Goal: Task Accomplishment & Management: Complete application form

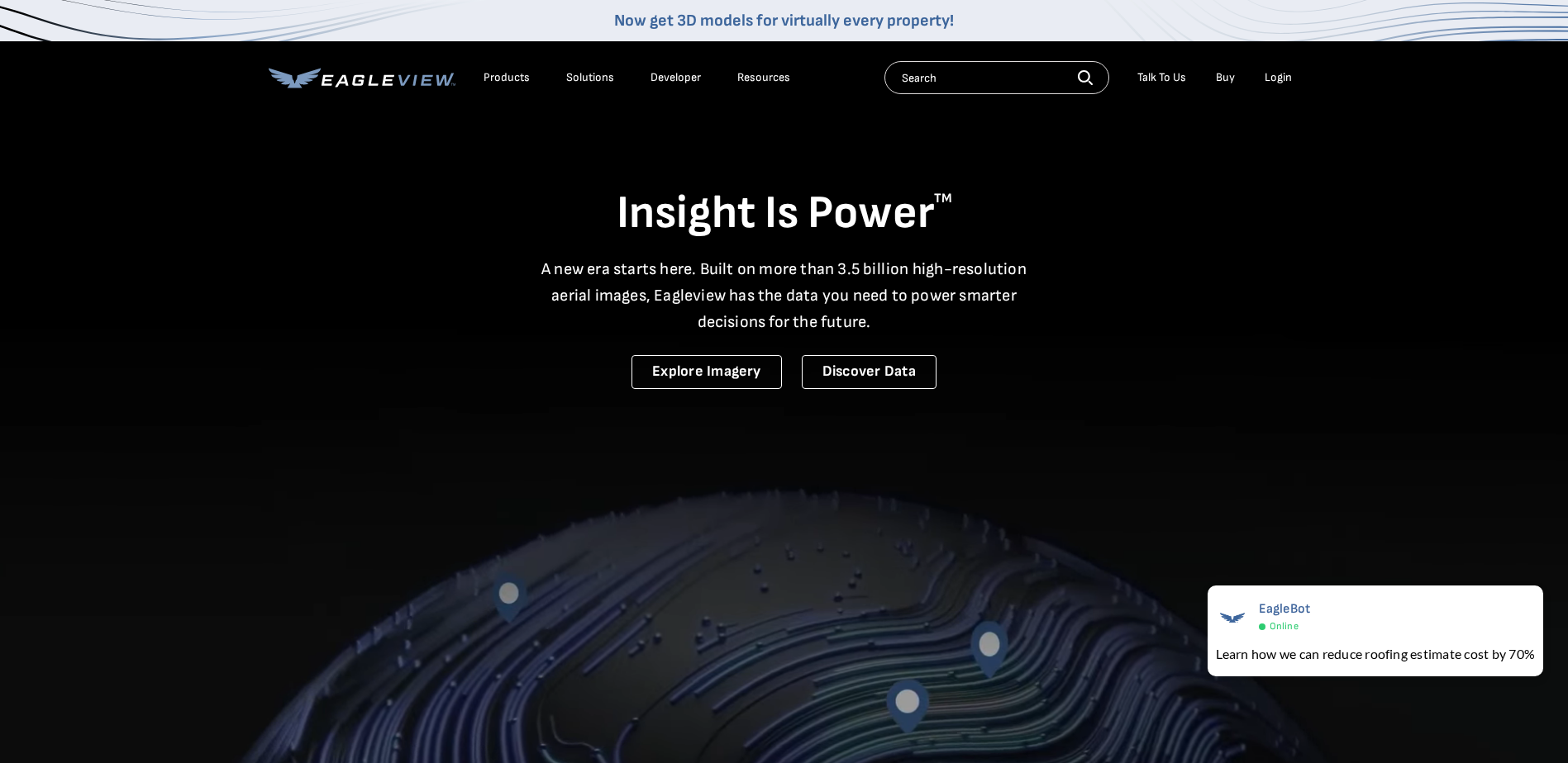
click at [1286, 74] on div "Login" at bounding box center [1277, 78] width 28 height 15
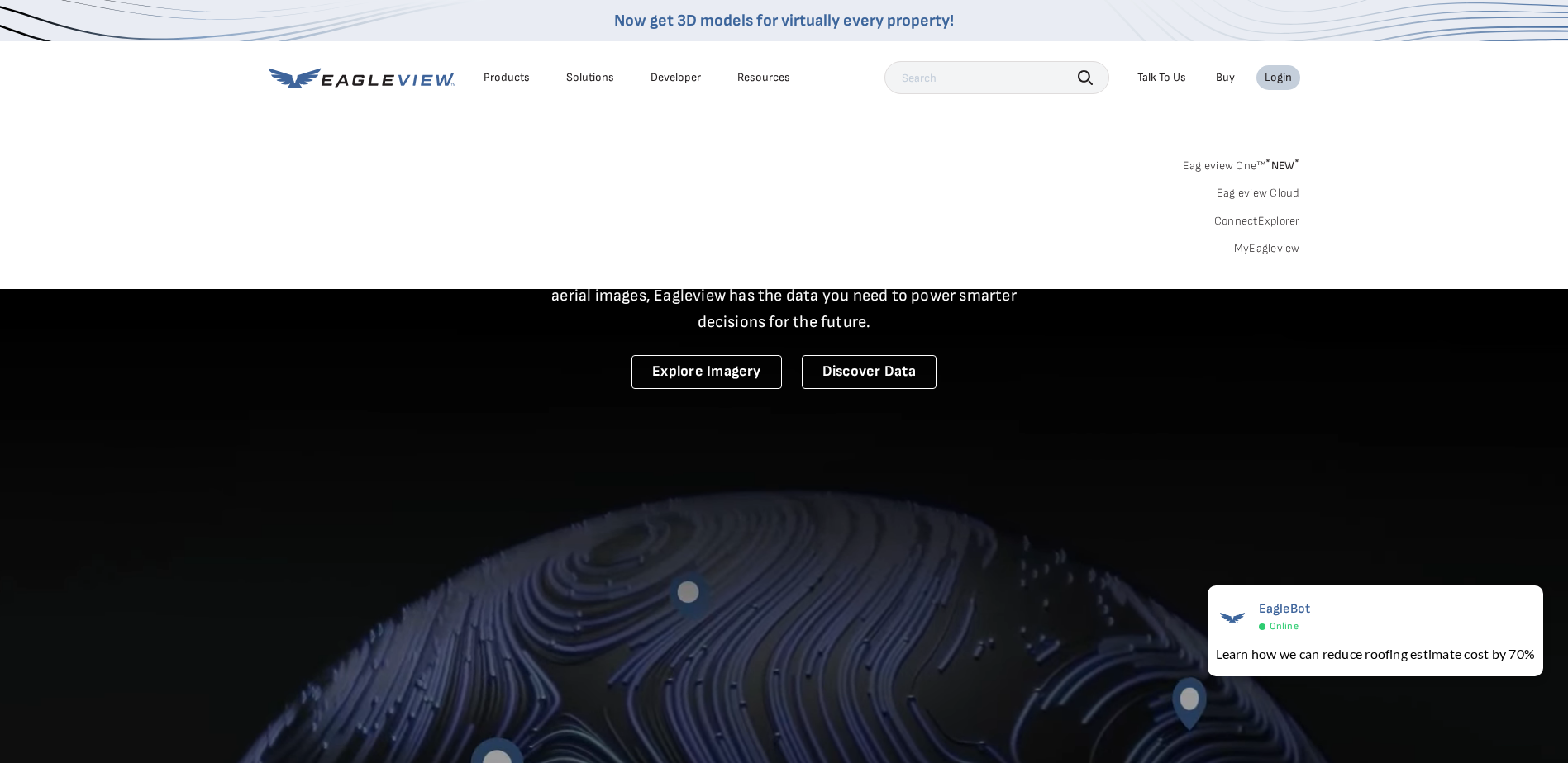
click at [1287, 75] on div "Login" at bounding box center [1277, 78] width 28 height 15
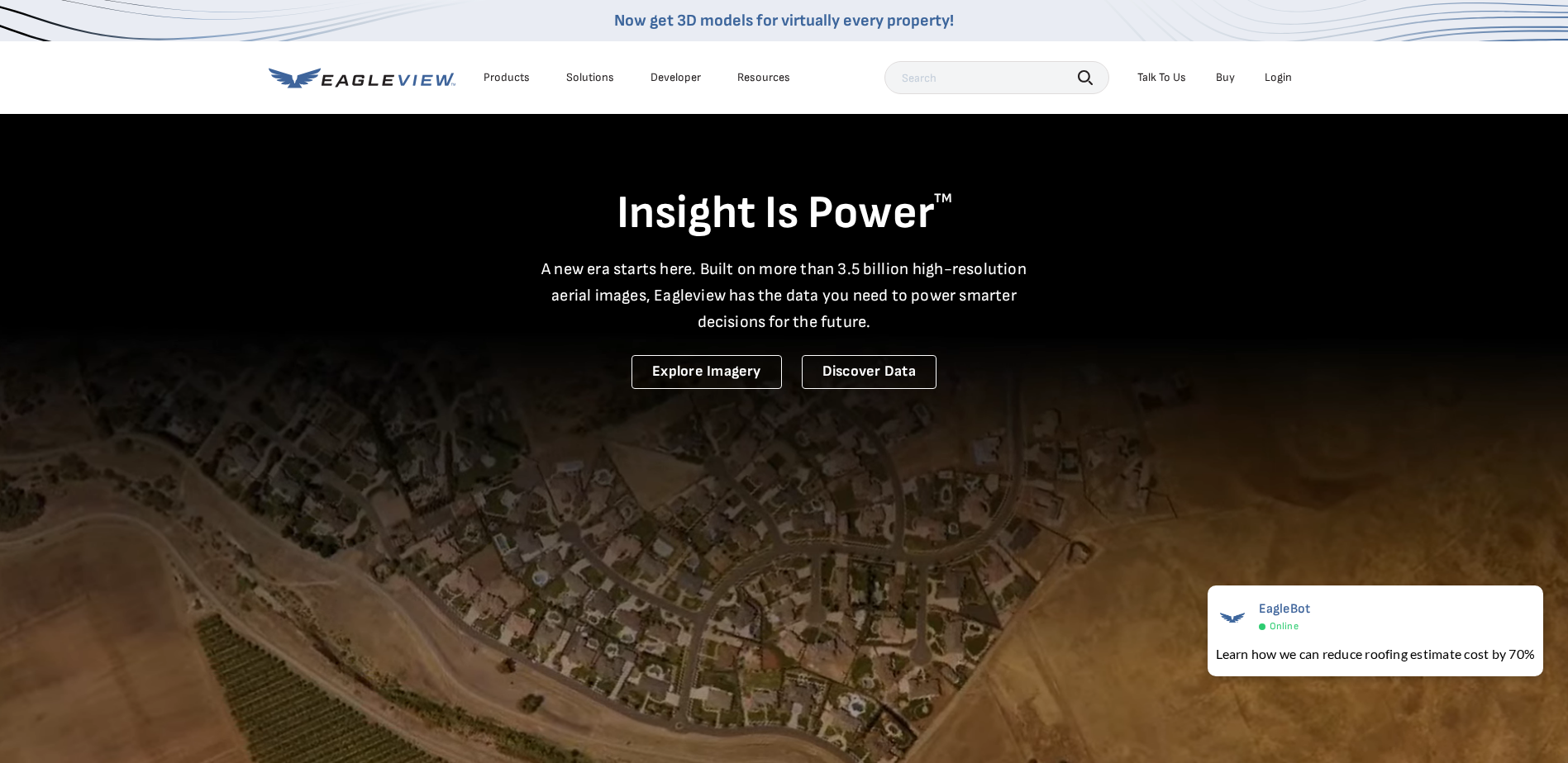
click at [1276, 83] on div "Login" at bounding box center [1277, 78] width 28 height 15
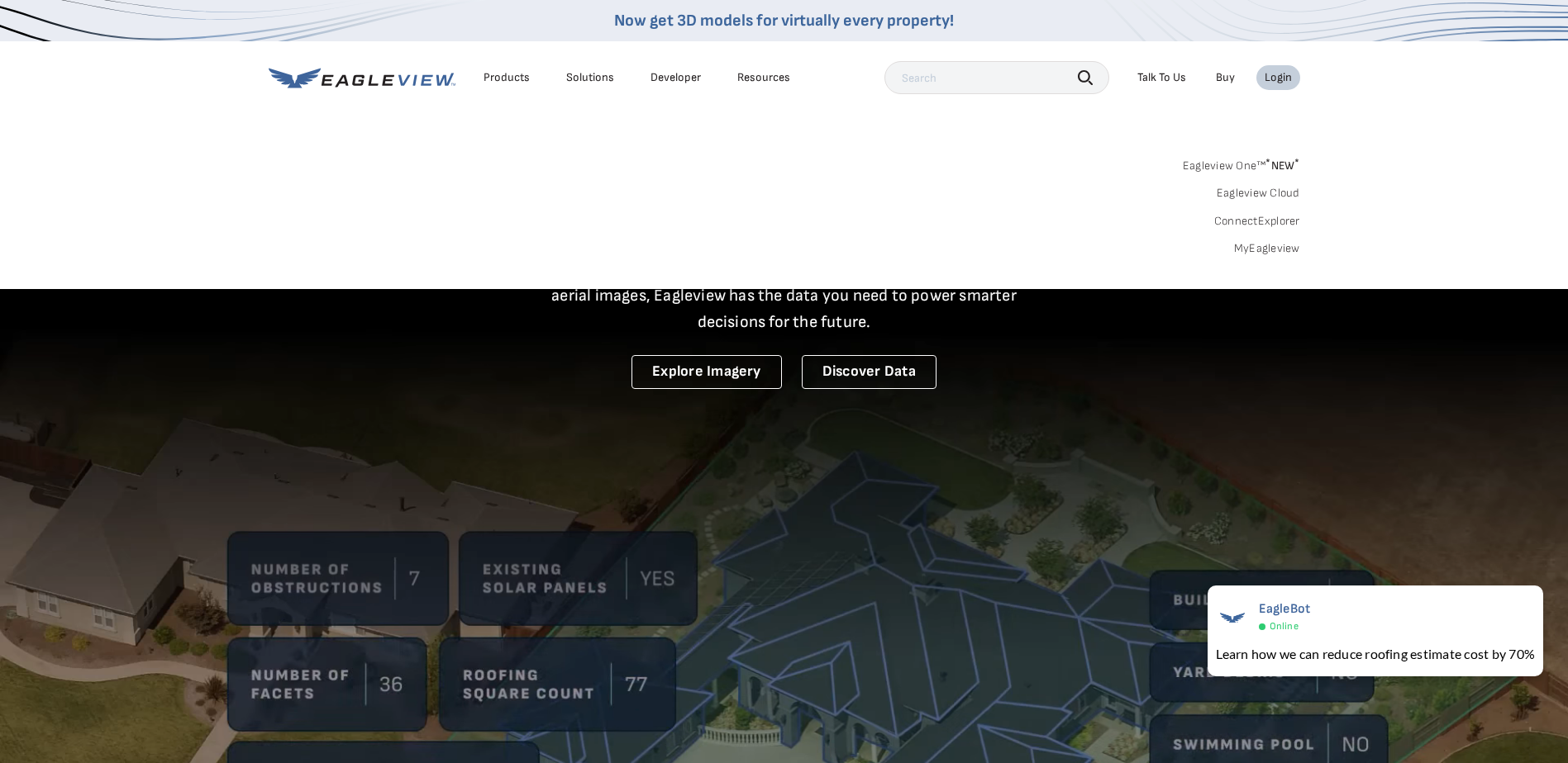
click at [1264, 248] on link "MyEagleview" at bounding box center [1267, 248] width 66 height 15
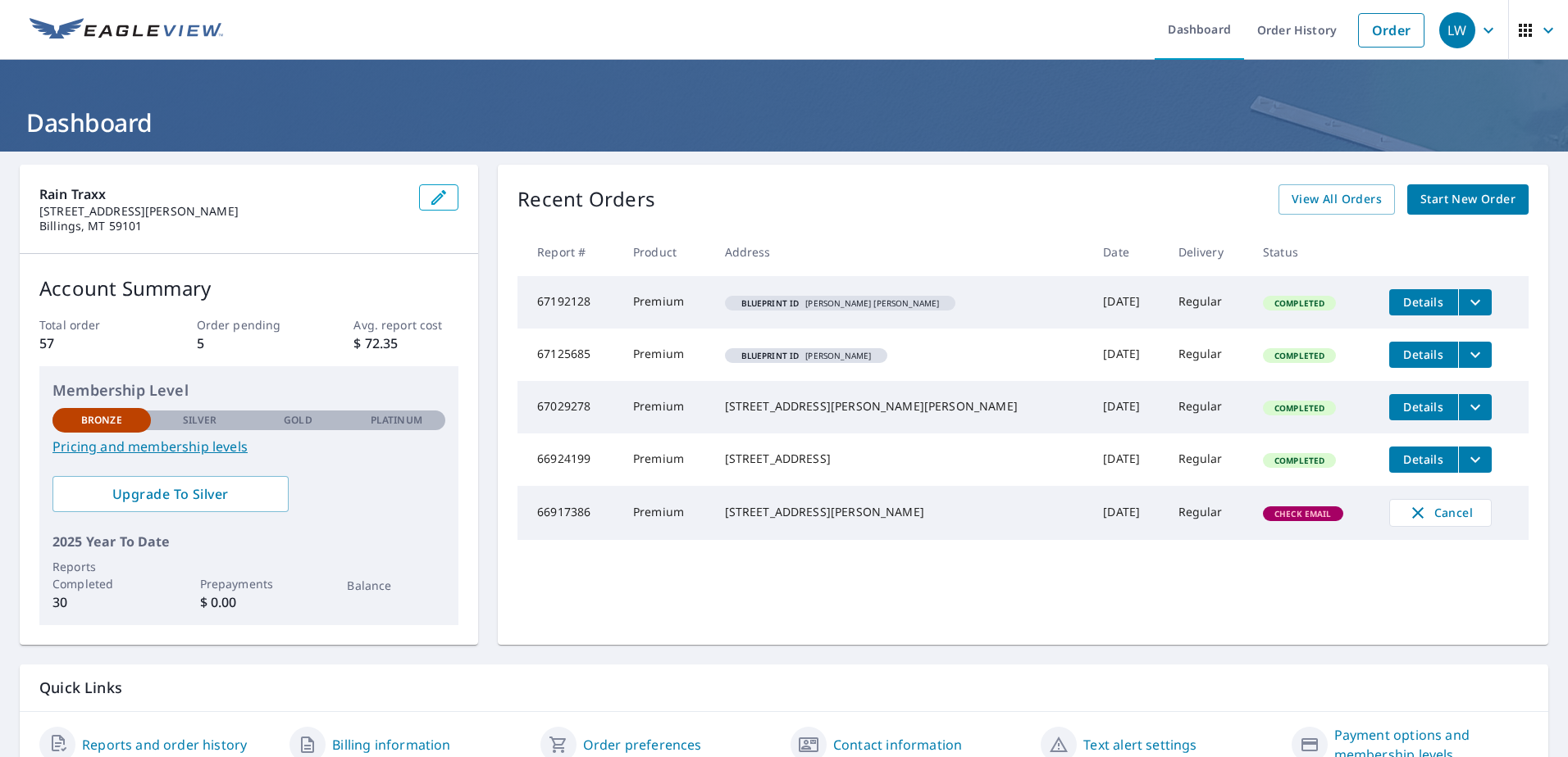
click at [1442, 200] on span "Start New Order" at bounding box center [1467, 199] width 95 height 20
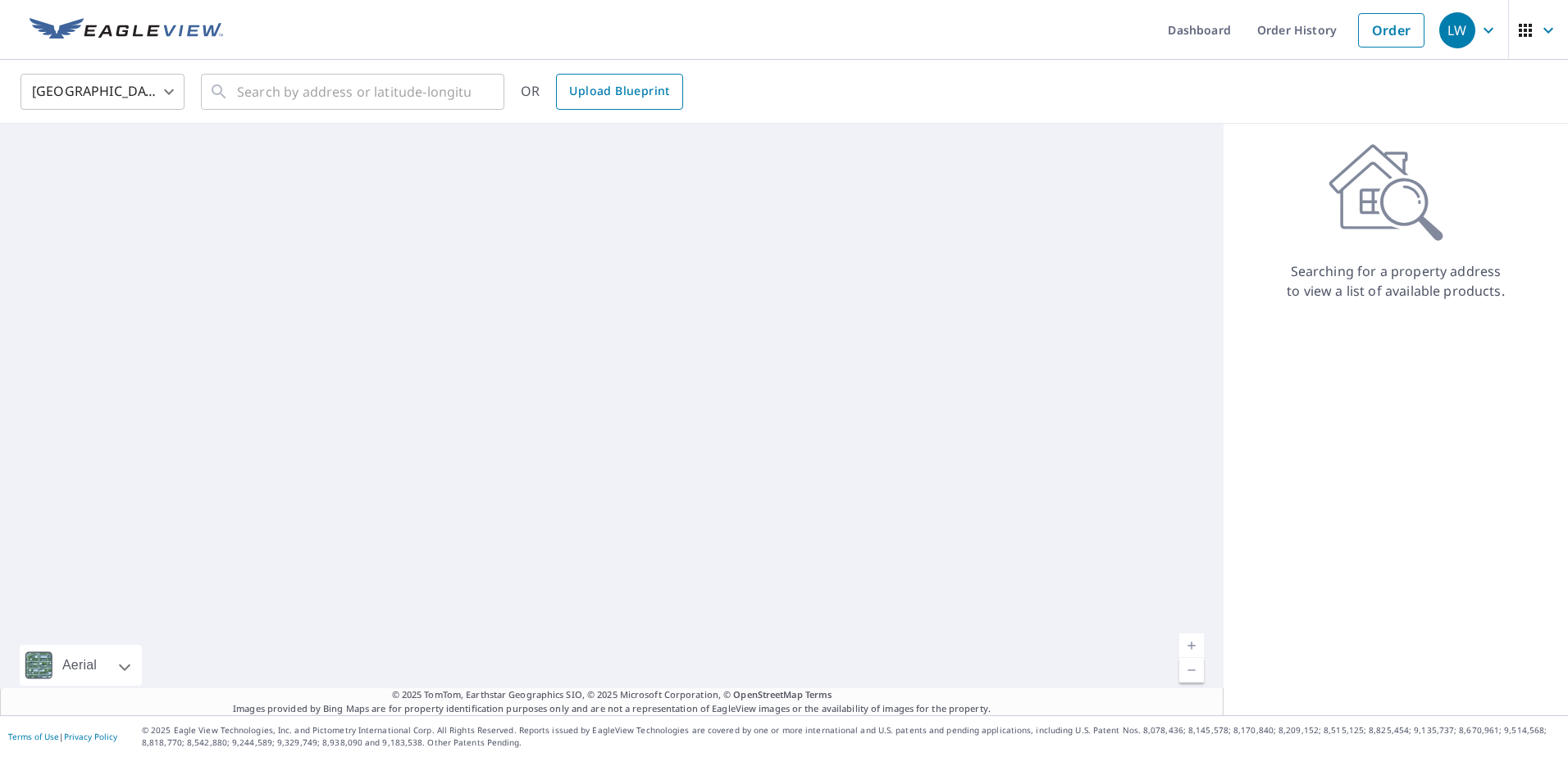
click at [635, 102] on link "Upload Blueprint" at bounding box center [619, 91] width 126 height 36
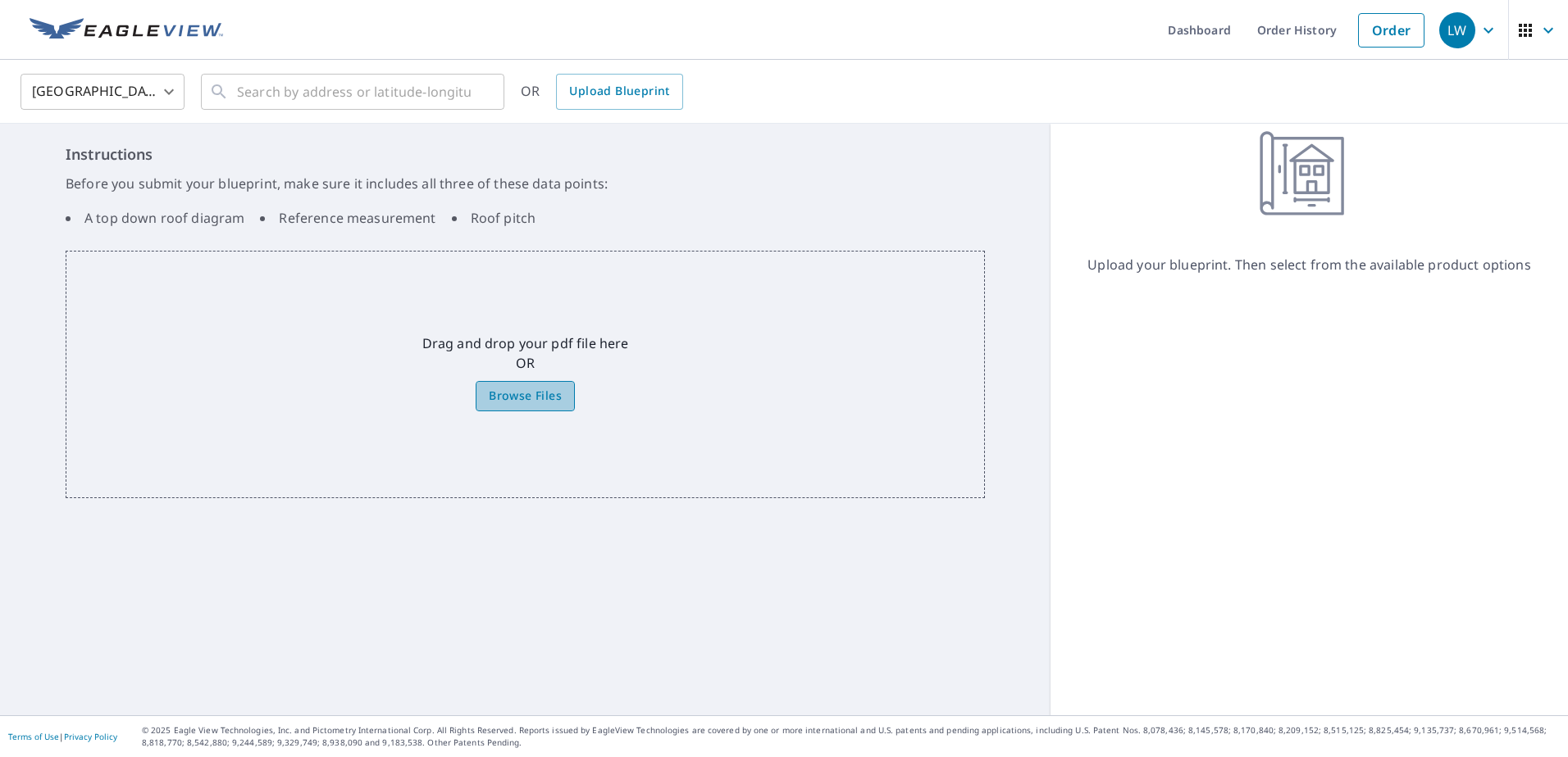
click at [513, 394] on span "Browse Files" at bounding box center [525, 395] width 73 height 20
click at [0, 0] on input "Browse Files" at bounding box center [0, 0] width 0 height 0
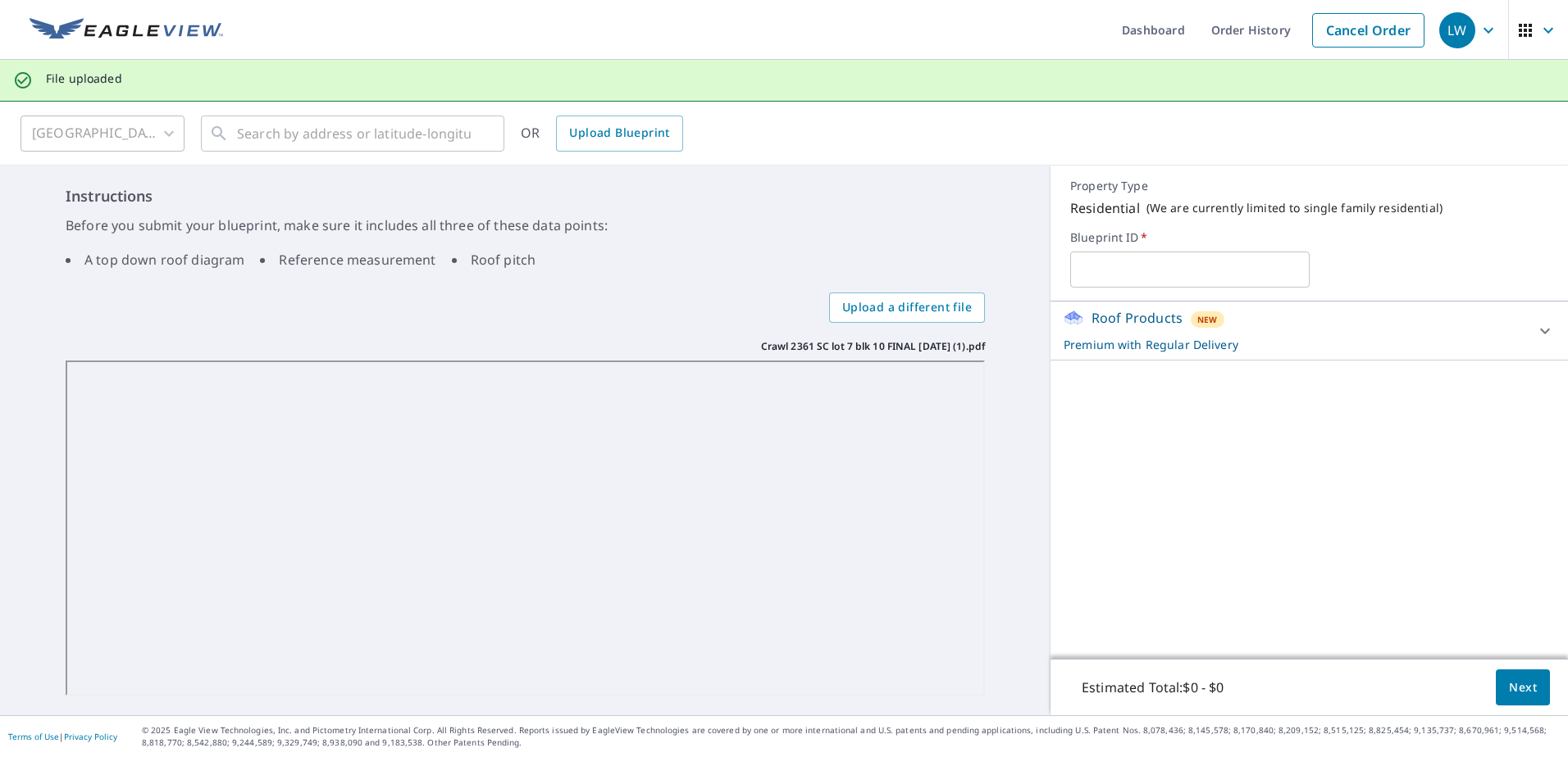
click at [1284, 253] on input "text" at bounding box center [1188, 269] width 239 height 46
type input "hanson crawl"
click at [1531, 690] on button "Next" at bounding box center [1522, 688] width 54 height 37
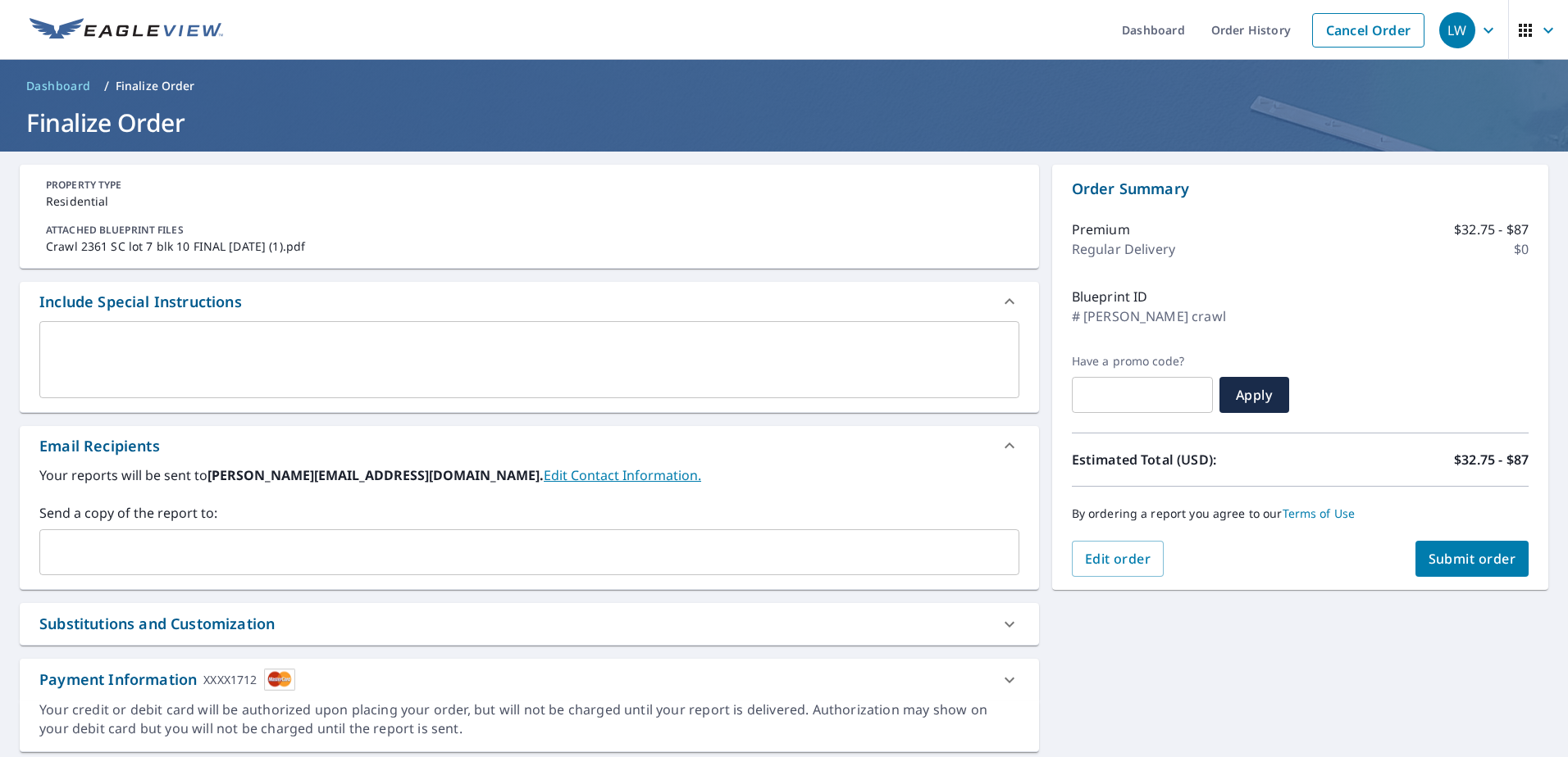
click at [1475, 562] on span "Submit order" at bounding box center [1471, 558] width 88 height 18
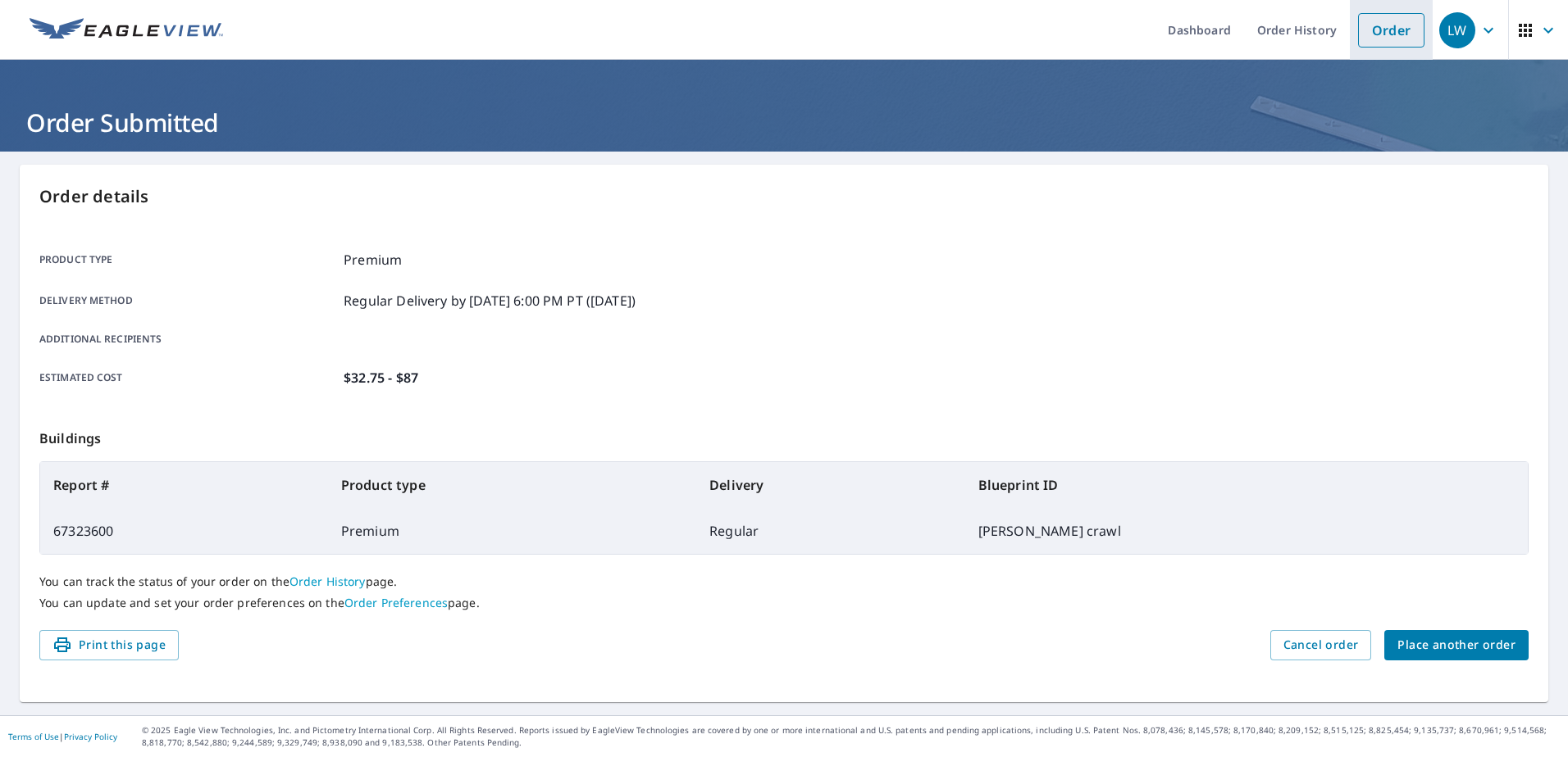
click at [1374, 20] on link "Order" at bounding box center [1391, 30] width 67 height 35
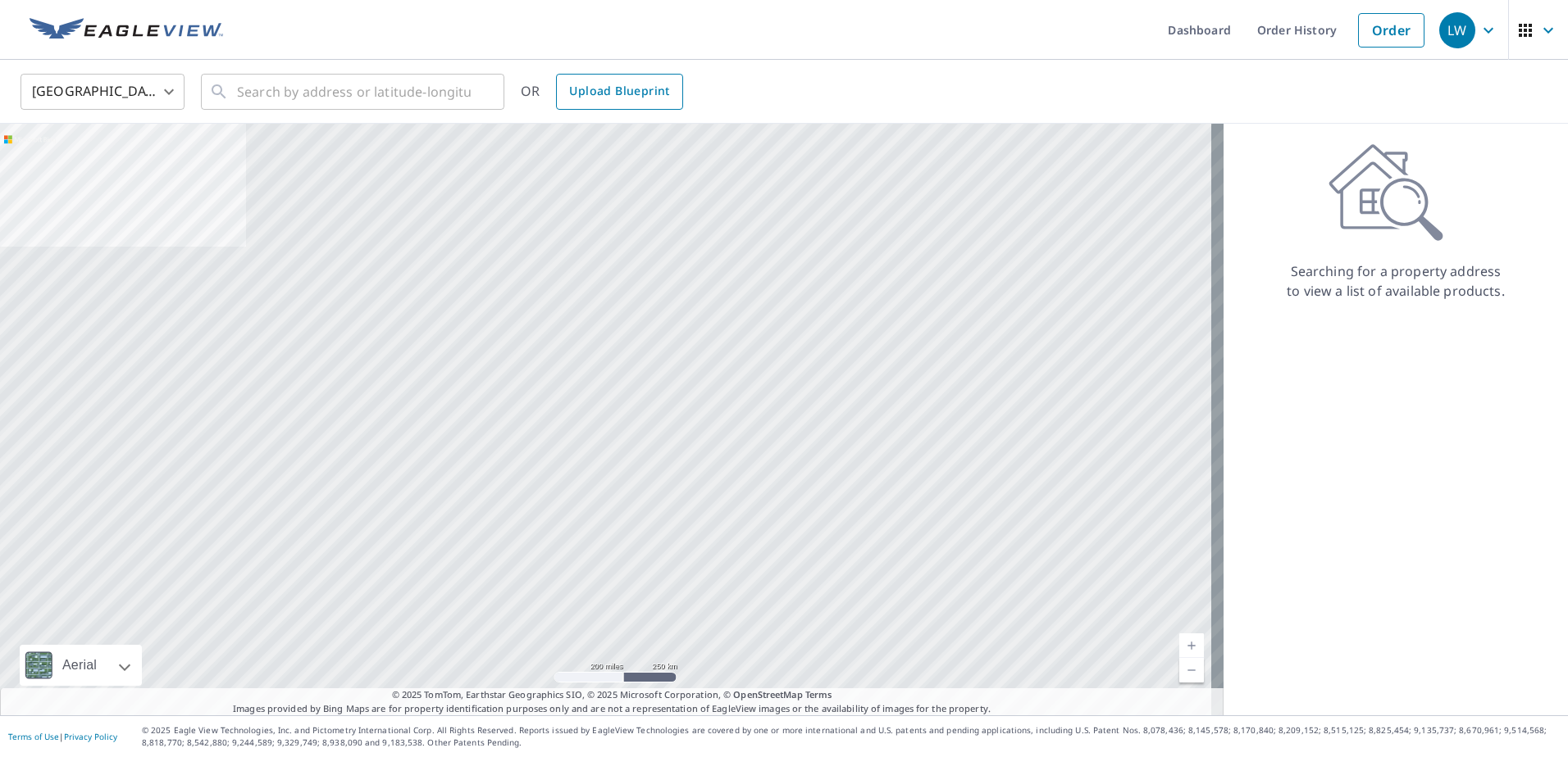
click at [665, 89] on span "Upload Blueprint" at bounding box center [619, 91] width 100 height 20
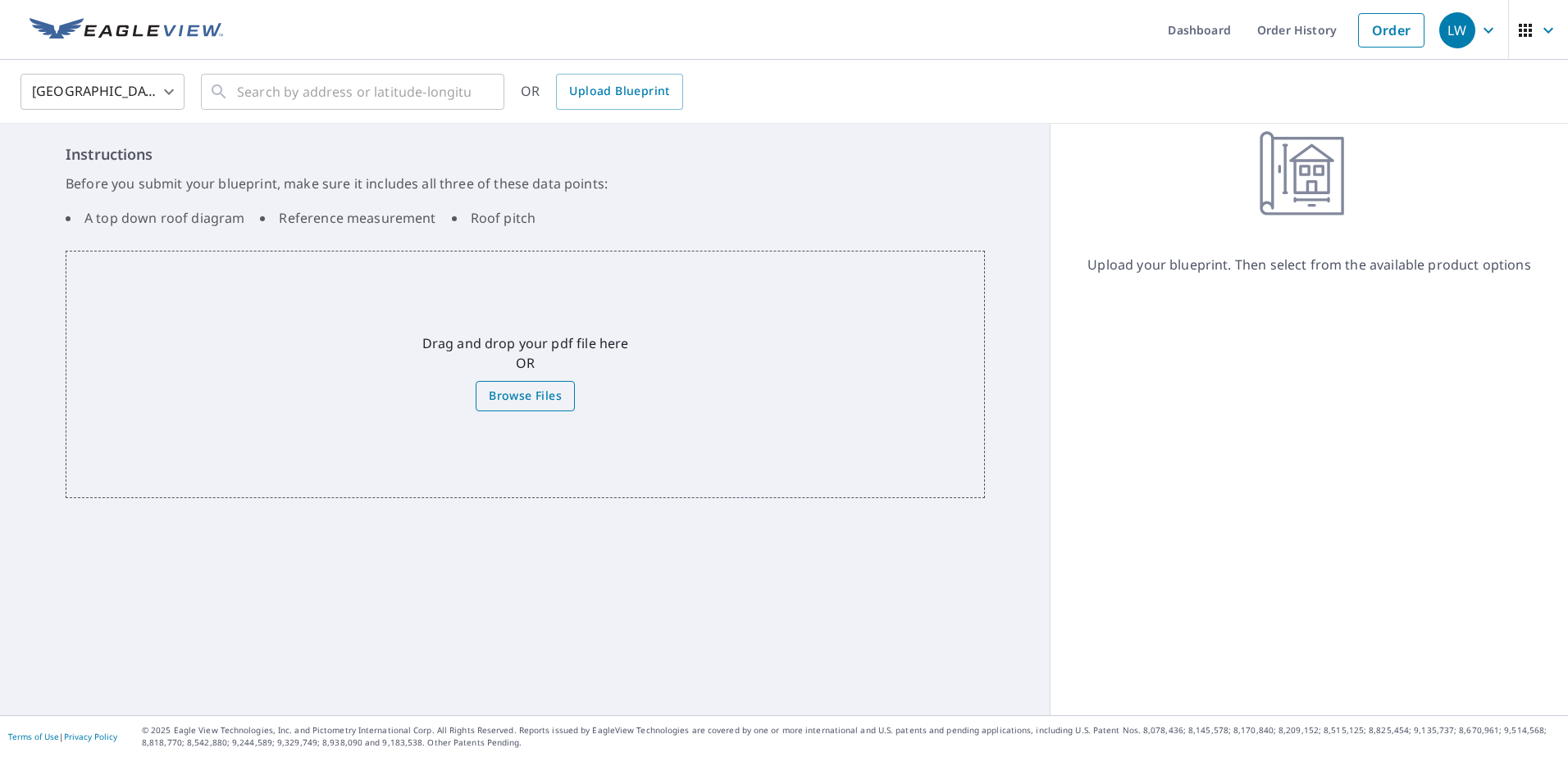
click at [527, 405] on span "Browse Files" at bounding box center [525, 395] width 73 height 20
click at [0, 0] on input "Browse Files" at bounding box center [0, 0] width 0 height 0
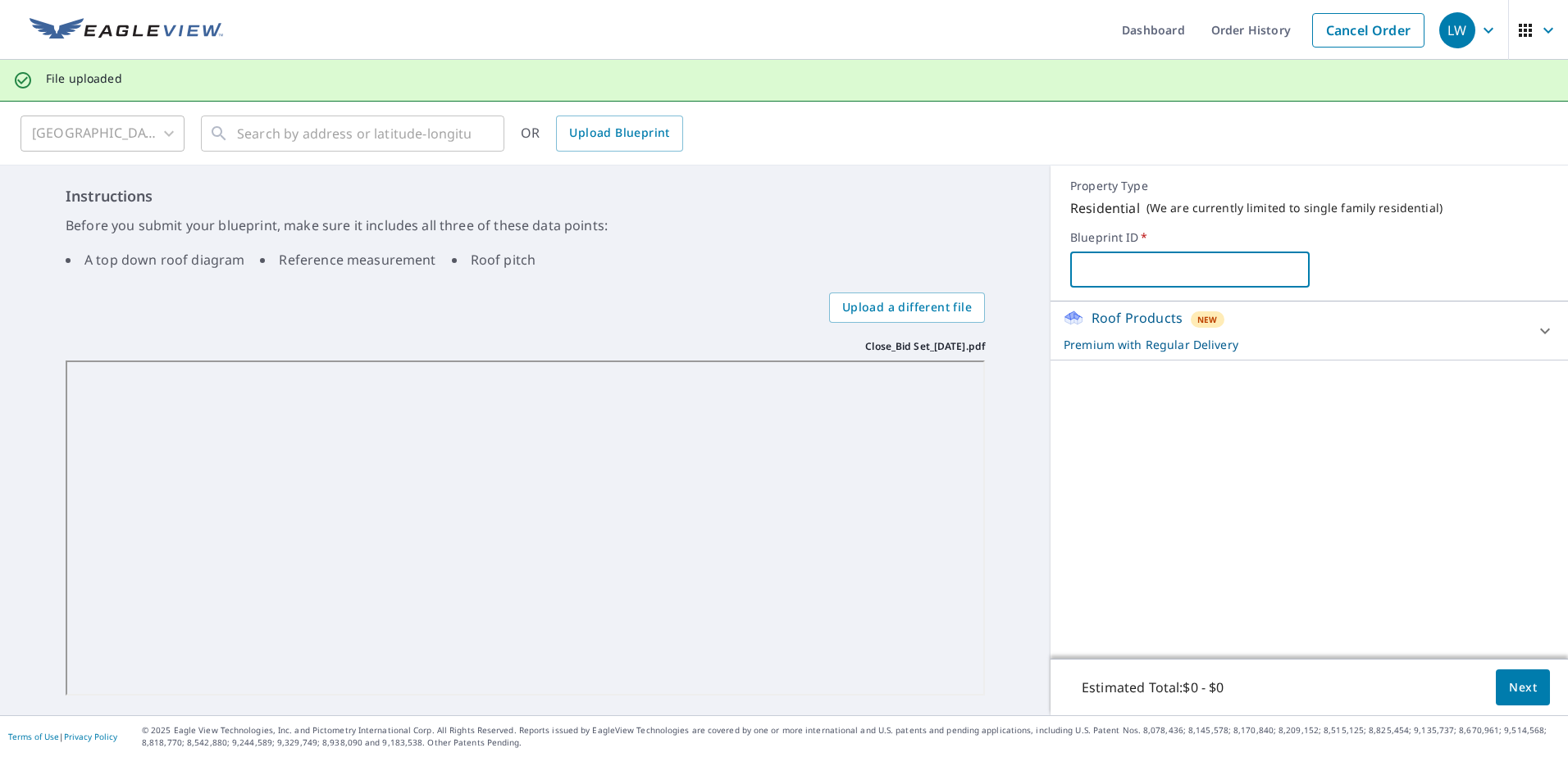
click at [1134, 277] on input "text" at bounding box center [1188, 269] width 239 height 46
type input "close revised"
click at [1510, 676] on button "Next" at bounding box center [1522, 688] width 54 height 37
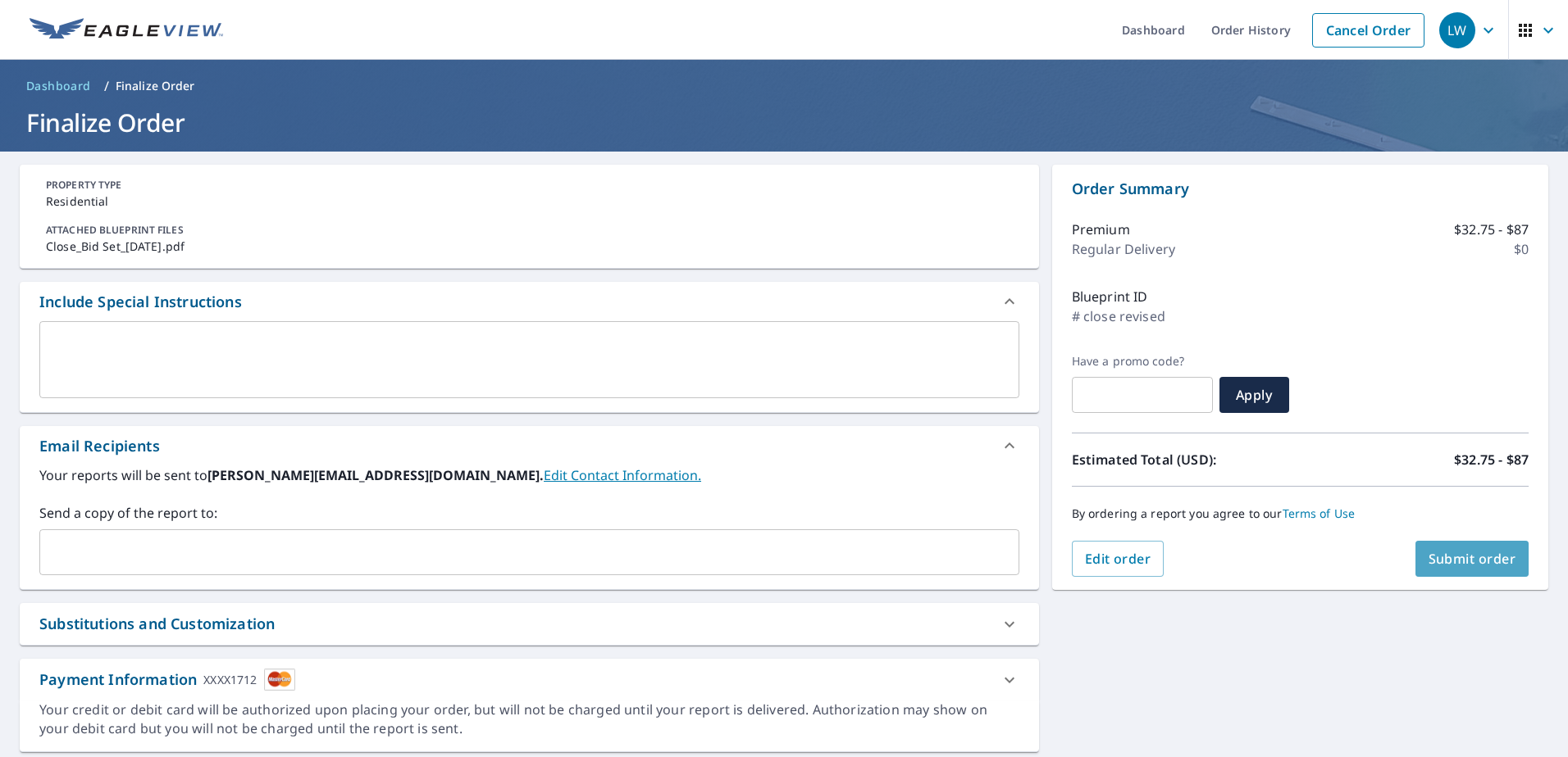
click at [1446, 558] on span "Submit order" at bounding box center [1471, 558] width 88 height 18
